Goal: Task Accomplishment & Management: Complete application form

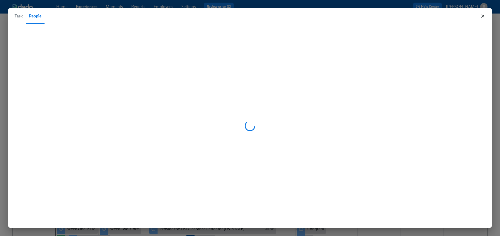
click at [483, 16] on icon "button" at bounding box center [483, 16] width 3 height 3
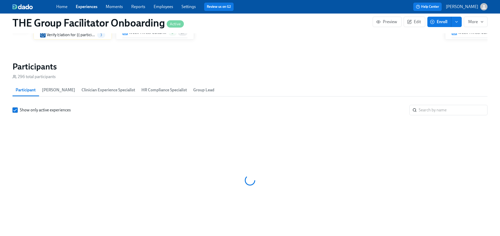
scroll to position [0, 6828]
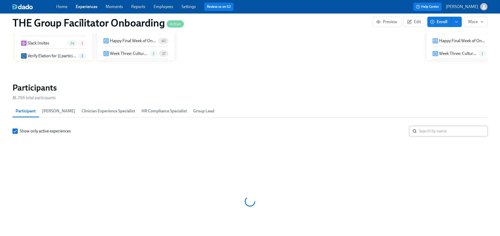
click at [421, 133] on input "search" at bounding box center [453, 131] width 69 height 10
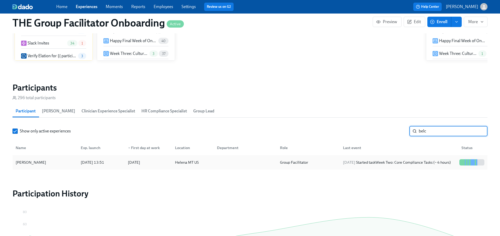
type input "belc"
click at [401, 160] on div "2025/09/15 Started task Week Two: Core Compliance Tasks (~ 4 hours)" at bounding box center [397, 162] width 112 height 6
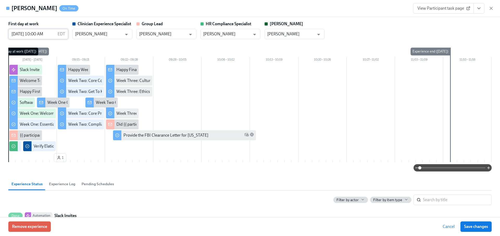
click at [37, 33] on input "09/08/2025 10:00 AM" at bounding box center [31, 34] width 47 height 10
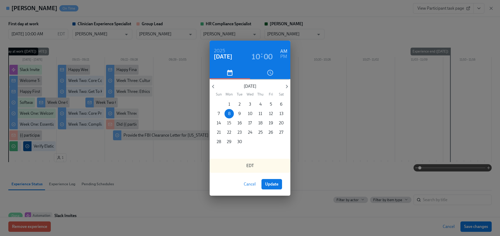
click at [229, 124] on p "15" at bounding box center [229, 123] width 4 height 6
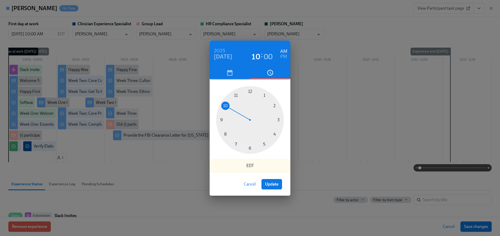
click at [247, 189] on button "Cancel" at bounding box center [249, 184] width 19 height 10
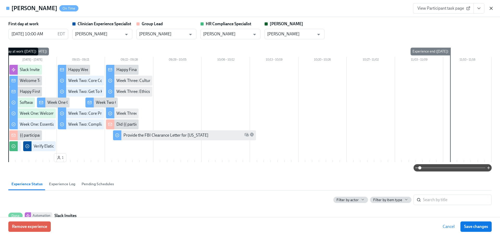
click at [492, 10] on icon "button" at bounding box center [491, 8] width 5 height 5
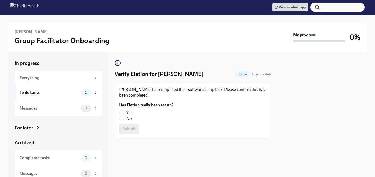
click at [124, 113] on label "Yes" at bounding box center [144, 113] width 50 height 6
click at [124, 113] on input "Yes" at bounding box center [121, 112] width 5 height 5
radio input "true"
click at [131, 128] on span "Submit" at bounding box center [129, 128] width 13 height 5
click at [120, 112] on input "Yes" at bounding box center [121, 112] width 5 height 5
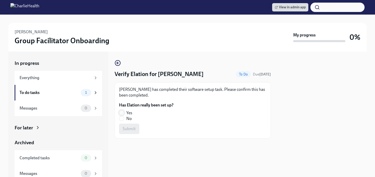
radio input "true"
click at [123, 130] on span "Submit" at bounding box center [129, 128] width 13 height 5
click at [121, 113] on input "Yes" at bounding box center [121, 112] width 5 height 5
radio input "true"
click at [122, 129] on button "Submit" at bounding box center [129, 129] width 20 height 10
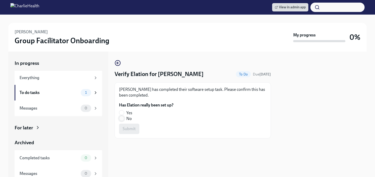
click at [121, 117] on input "No" at bounding box center [121, 118] width 5 height 5
radio input "true"
click at [123, 130] on span "Submit" at bounding box center [129, 128] width 13 height 5
